Goal: Find specific page/section: Find specific page/section

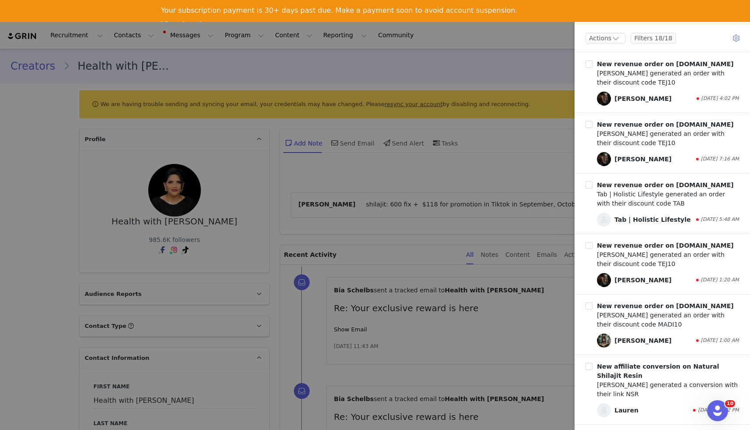
click at [535, 70] on div at bounding box center [375, 215] width 750 height 430
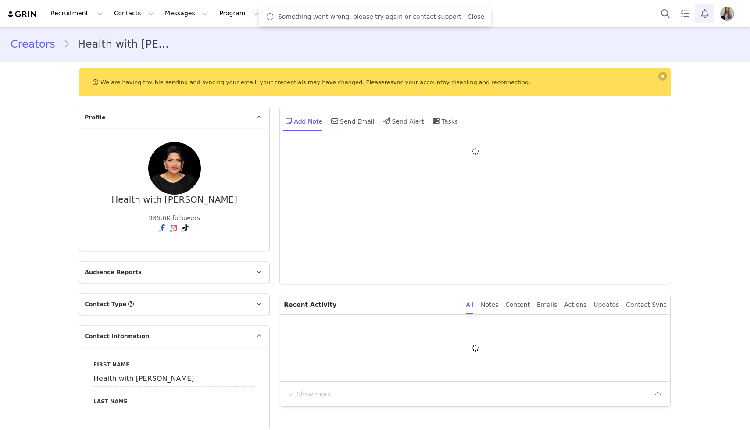
type input "+1 ([GEOGRAPHIC_DATA])"
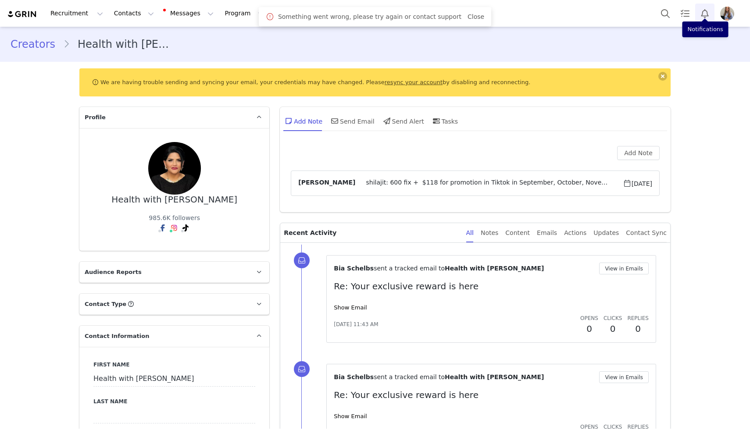
click at [707, 14] on button "Notifications" at bounding box center [704, 14] width 19 height 20
